Goal: Information Seeking & Learning: Understand process/instructions

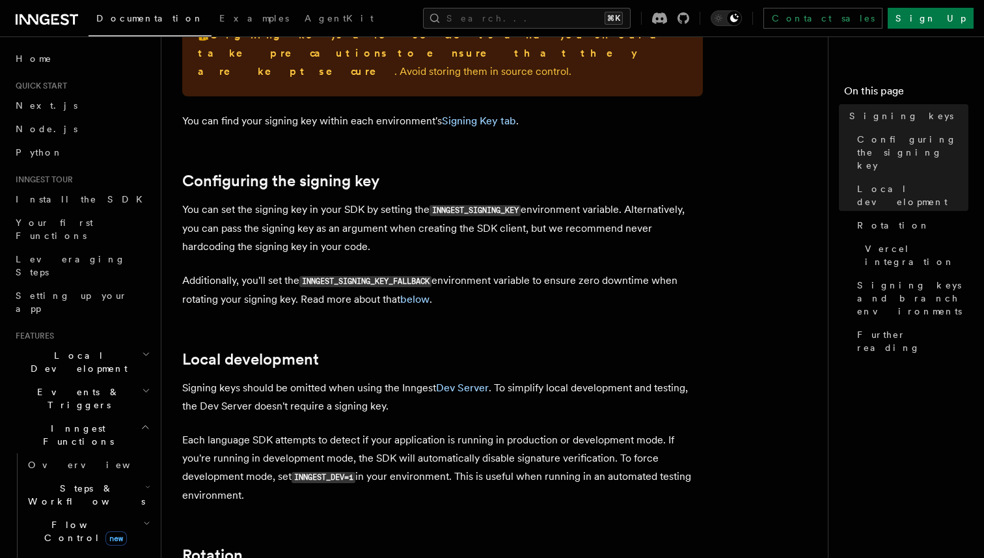
click at [482, 205] on code "INNGEST_SIGNING_KEY" at bounding box center [475, 210] width 91 height 11
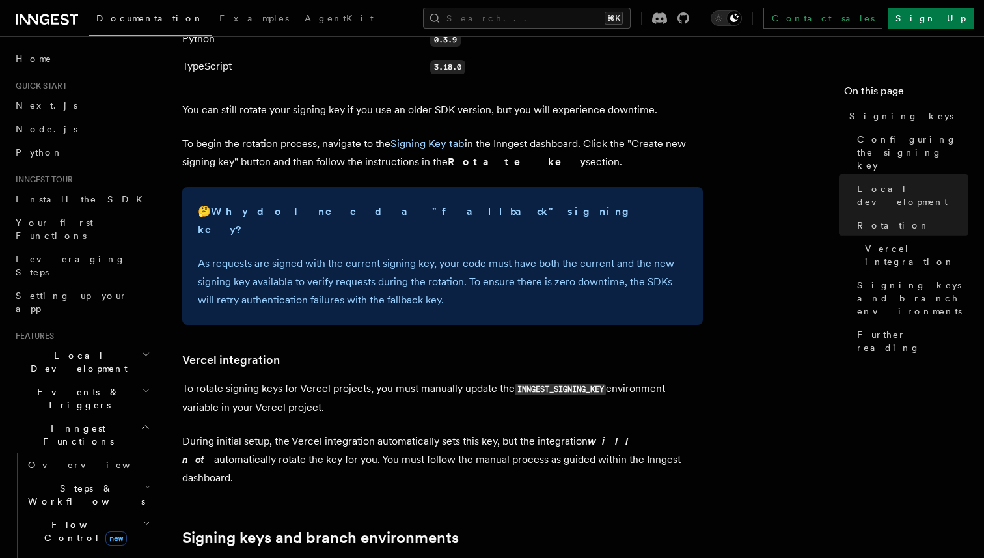
scroll to position [1057, 0]
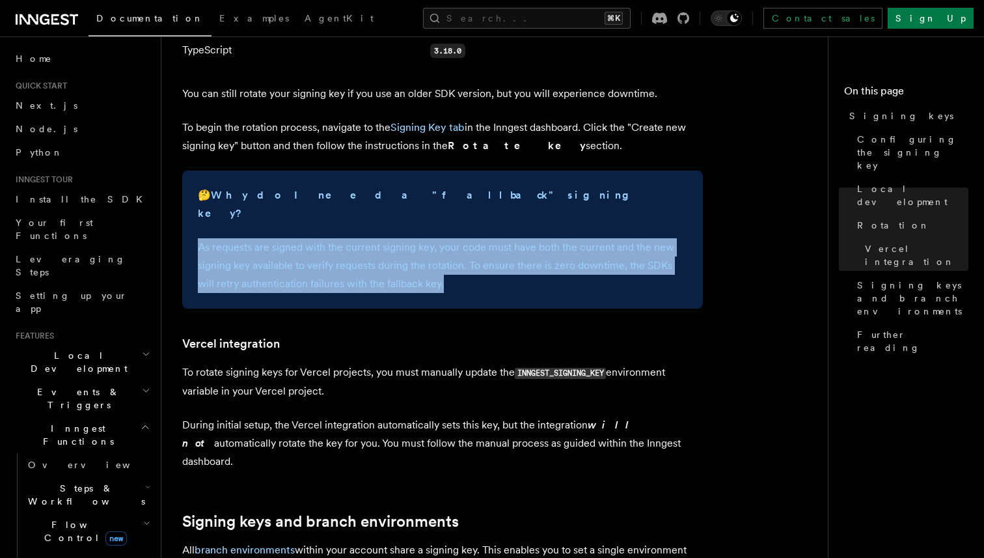
drag, startPoint x: 426, startPoint y: 249, endPoint x: 196, endPoint y: 217, distance: 232.0
click at [197, 217] on div "🤔 Why do I need a "fallback" signing key? As requests are signed with the curre…" at bounding box center [442, 240] width 521 height 138
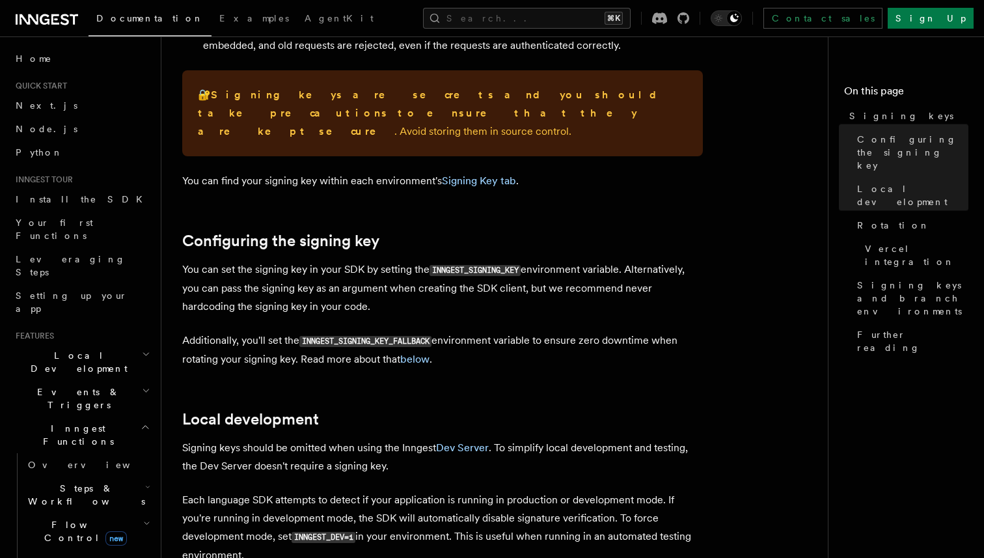
scroll to position [281, 0]
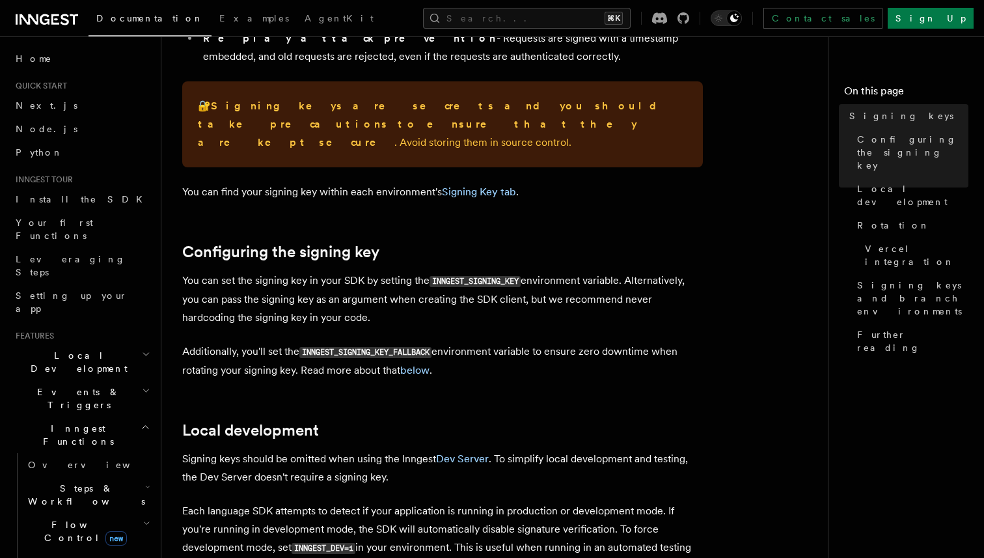
click at [453, 276] on code "INNGEST_SIGNING_KEY" at bounding box center [475, 281] width 91 height 11
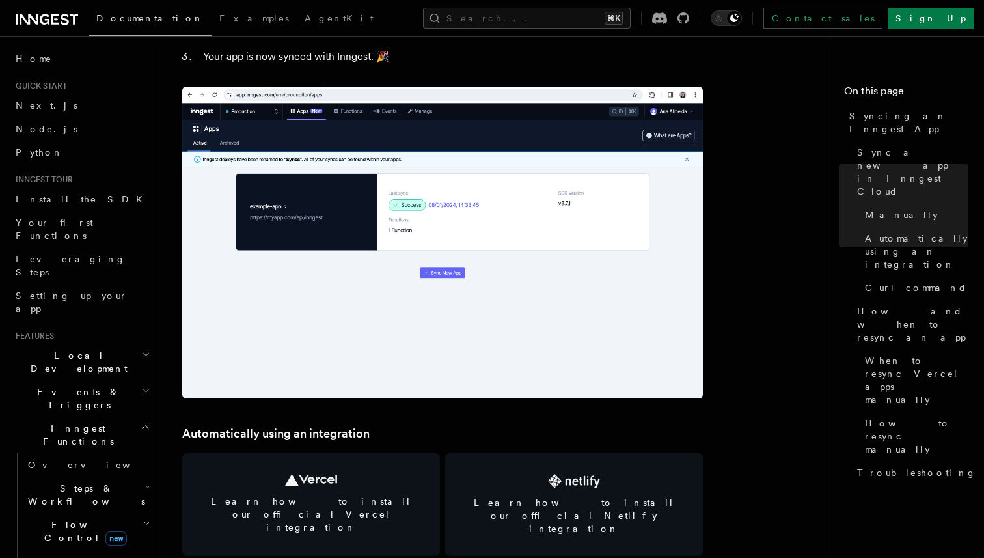
scroll to position [1824, 0]
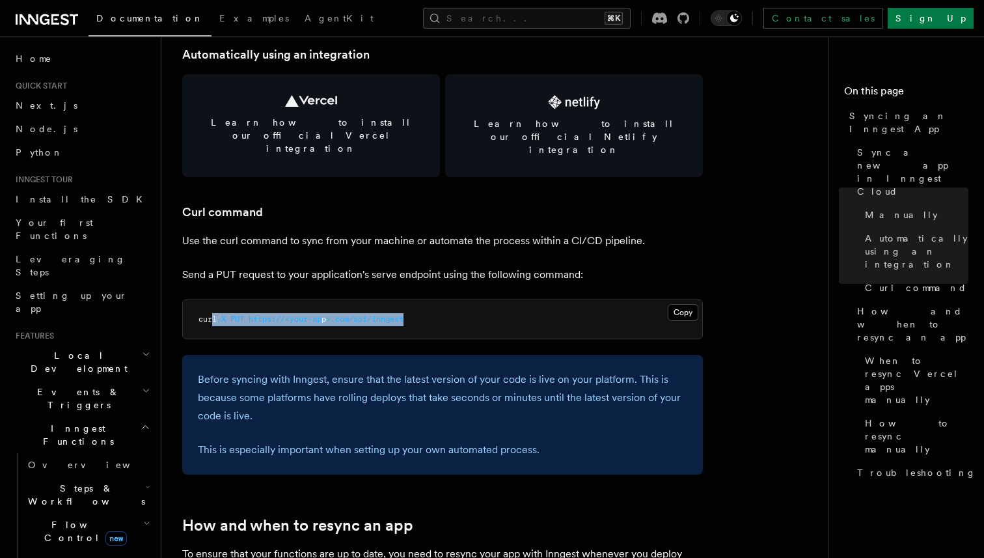
drag, startPoint x: 444, startPoint y: 297, endPoint x: 212, endPoint y: 296, distance: 231.7
click at [212, 300] on pre "curl -X PUT https:// < your-ap p > .com/api/inngest" at bounding box center [442, 319] width 519 height 39
click at [469, 300] on pre "curl -X PUT https:// < your-ap p > .com/api/inngest" at bounding box center [442, 319] width 519 height 39
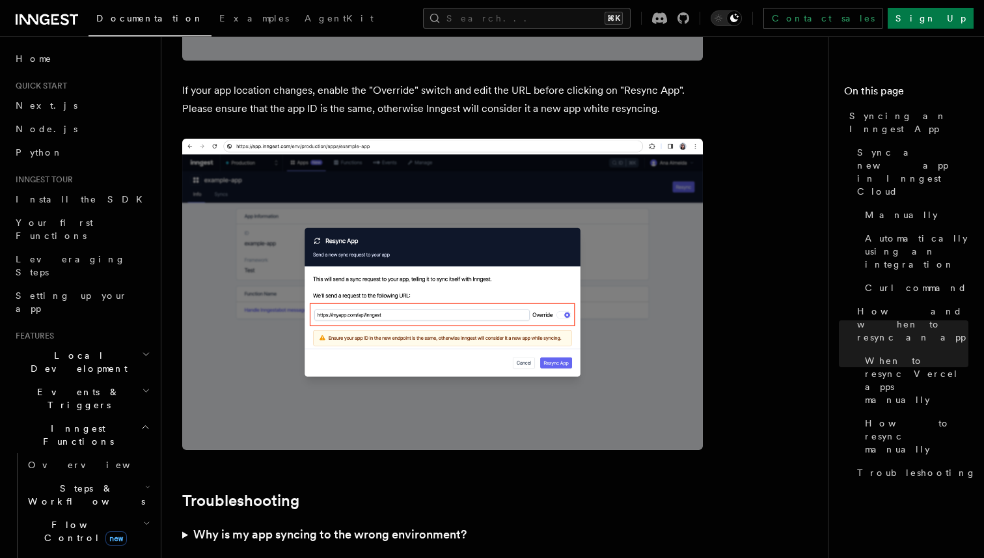
scroll to position [3765, 0]
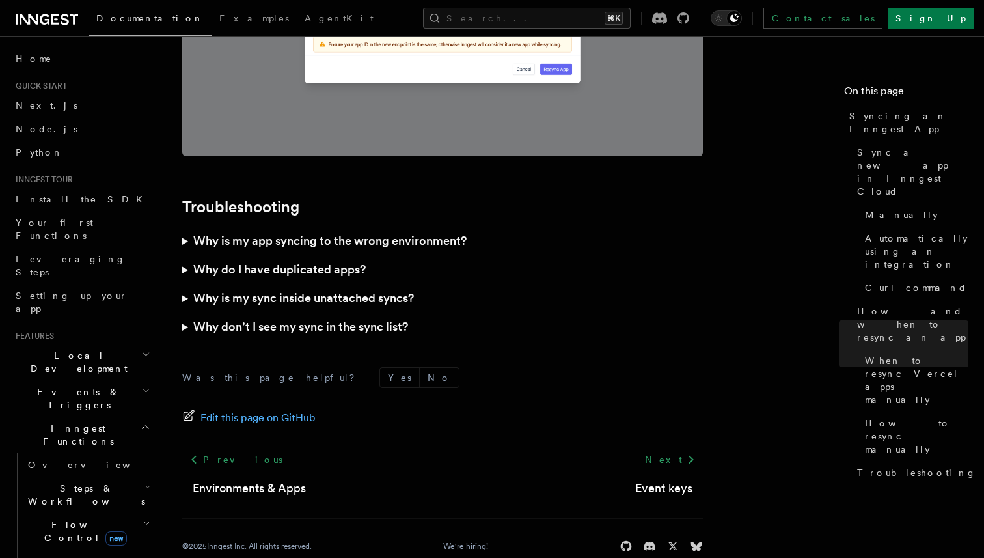
click at [344, 312] on summary "Why don’t I see my sync in the sync list?" at bounding box center [442, 326] width 521 height 29
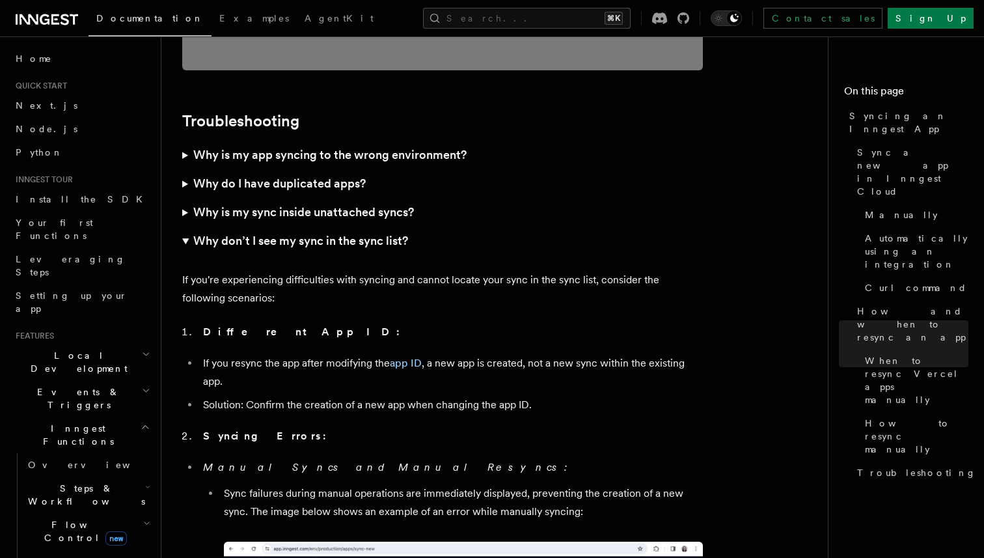
scroll to position [3862, 0]
